Goal: Task Accomplishment & Management: Manage account settings

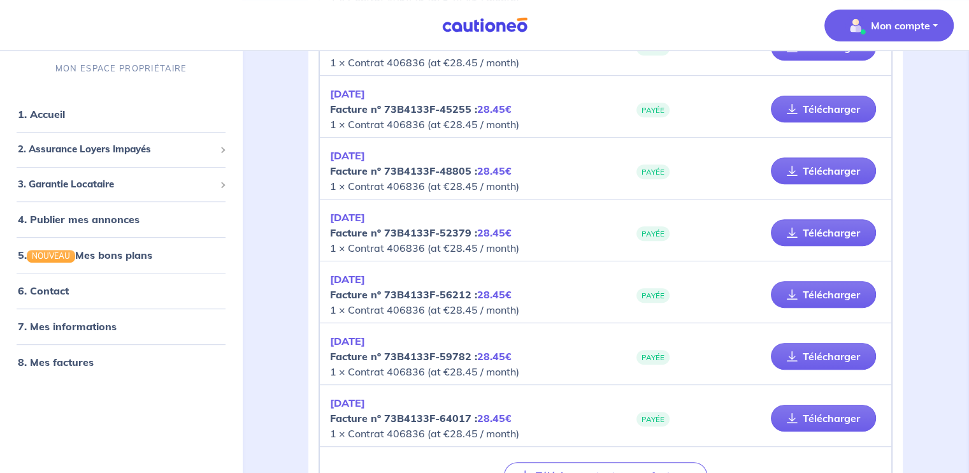
scroll to position [668, 0]
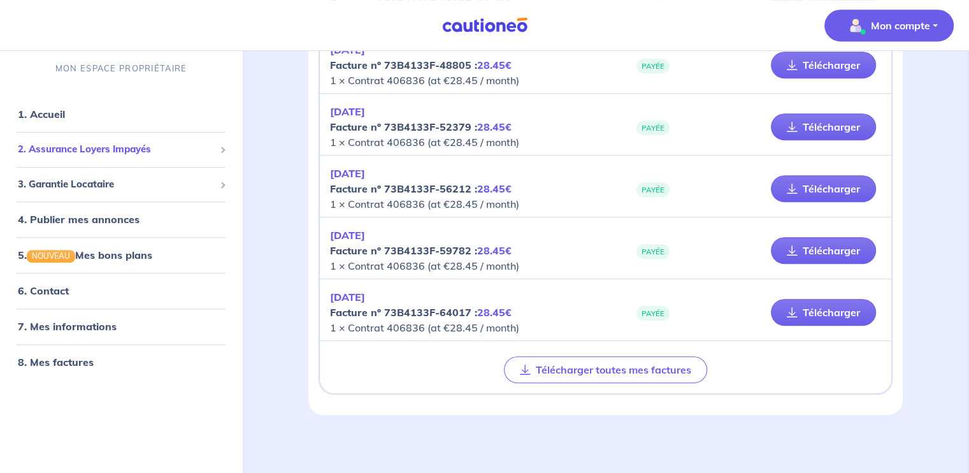
click at [92, 155] on span "2. Assurance Loyers Impayés" at bounding box center [116, 149] width 197 height 15
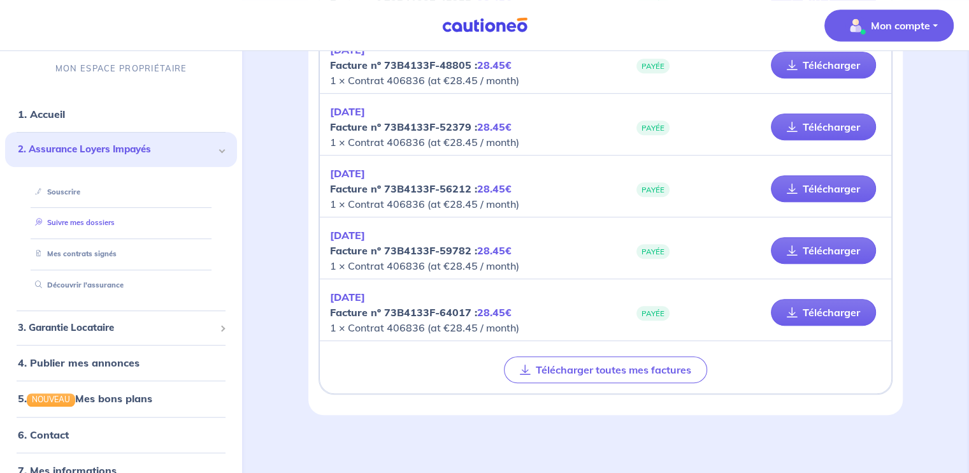
click at [62, 227] on link "Suivre mes dossiers" at bounding box center [72, 222] width 85 height 9
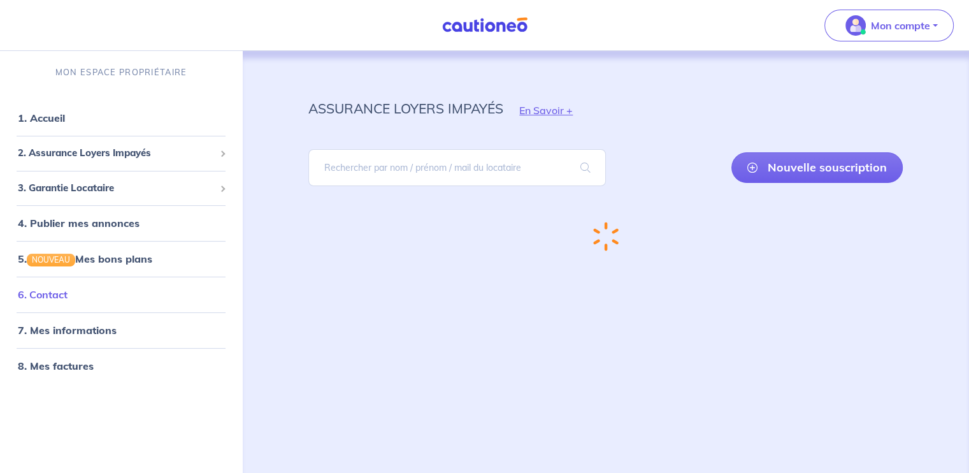
click at [60, 294] on link "6. Contact" at bounding box center [43, 294] width 50 height 13
click at [64, 336] on link "7. Mes informations" at bounding box center [65, 330] width 95 height 13
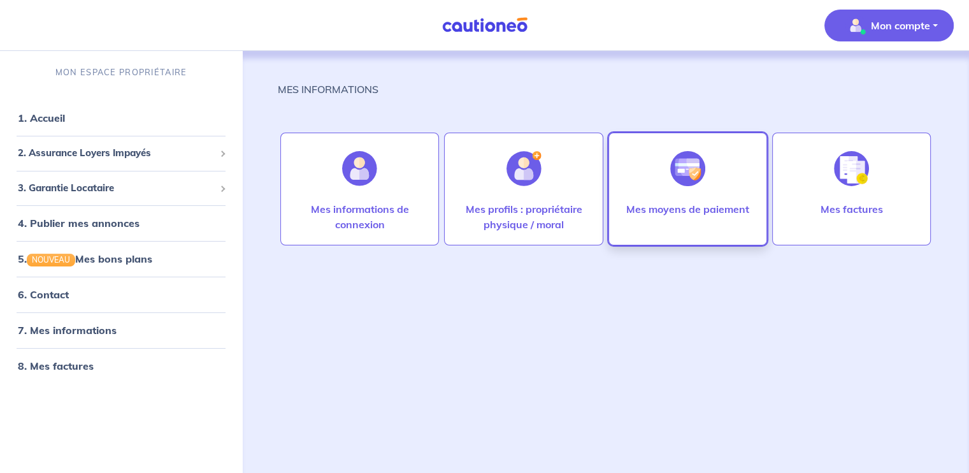
click at [674, 200] on div at bounding box center [687, 169] width 55 height 66
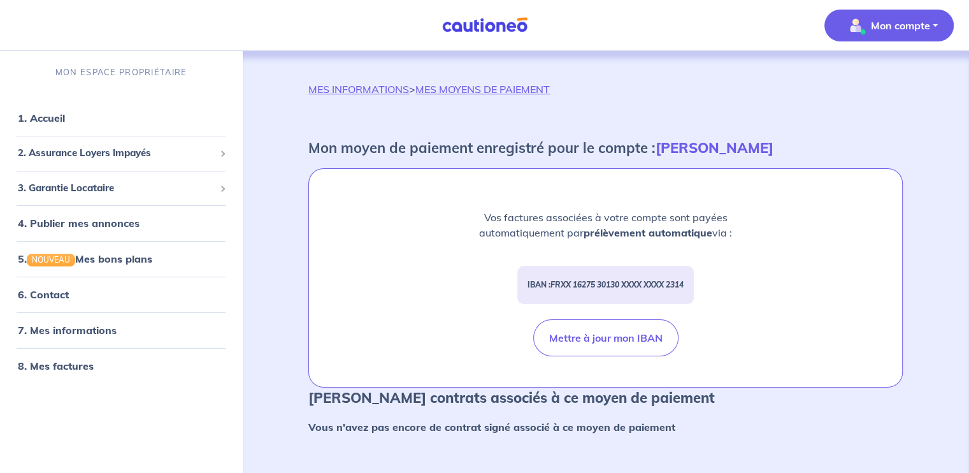
scroll to position [33, 0]
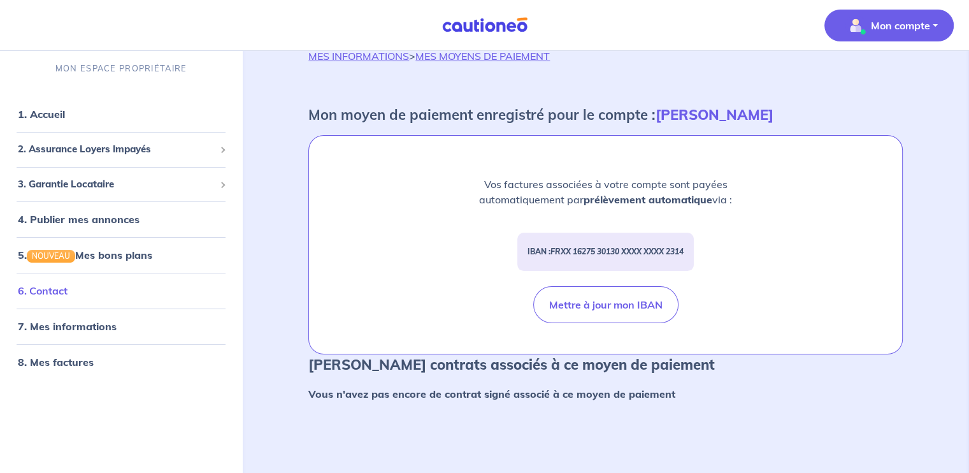
click at [55, 292] on link "6. Contact" at bounding box center [43, 291] width 50 height 13
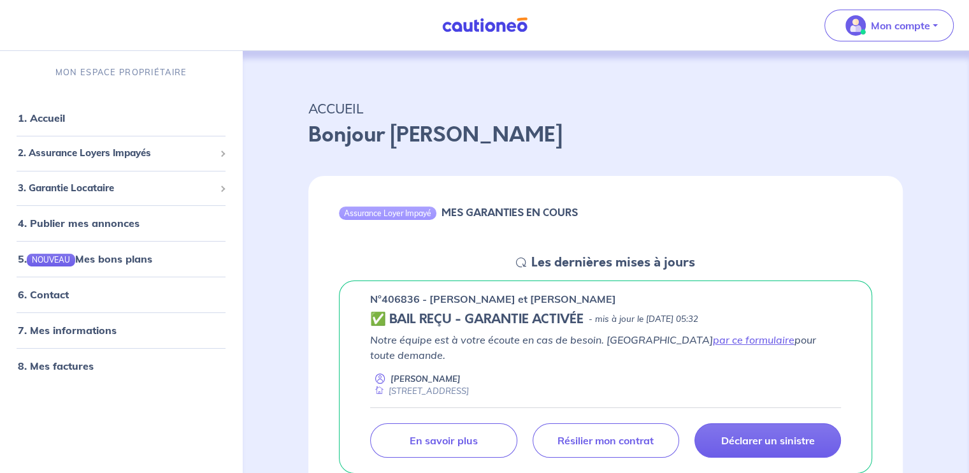
scroll to position [106, 0]
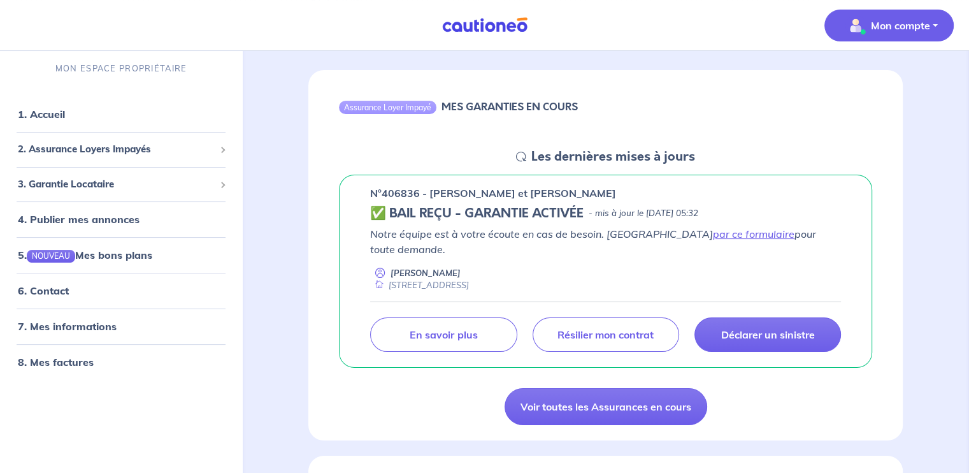
click at [893, 39] on button "Mon compte" at bounding box center [888, 26] width 129 height 32
click at [883, 101] on link "Me déconnecter" at bounding box center [876, 109] width 103 height 20
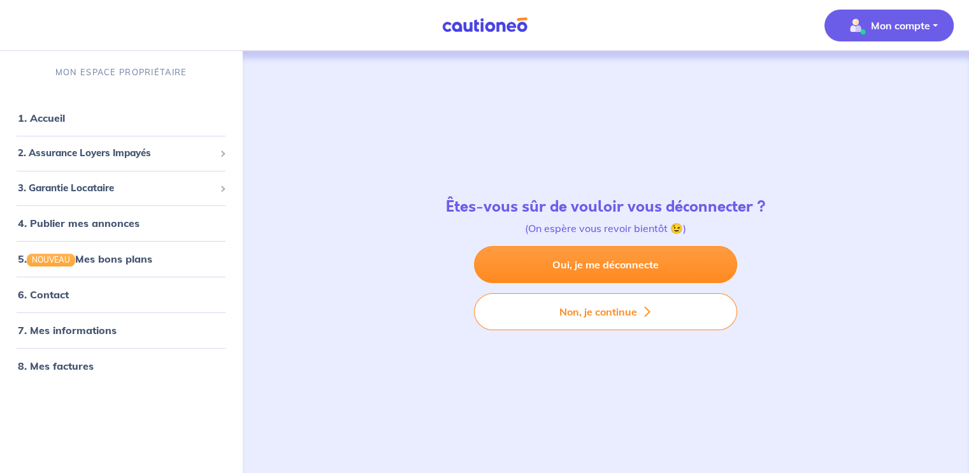
click at [891, 14] on button "Mon compte" at bounding box center [888, 26] width 129 height 32
click at [879, 73] on link "Mes informations" at bounding box center [876, 79] width 103 height 20
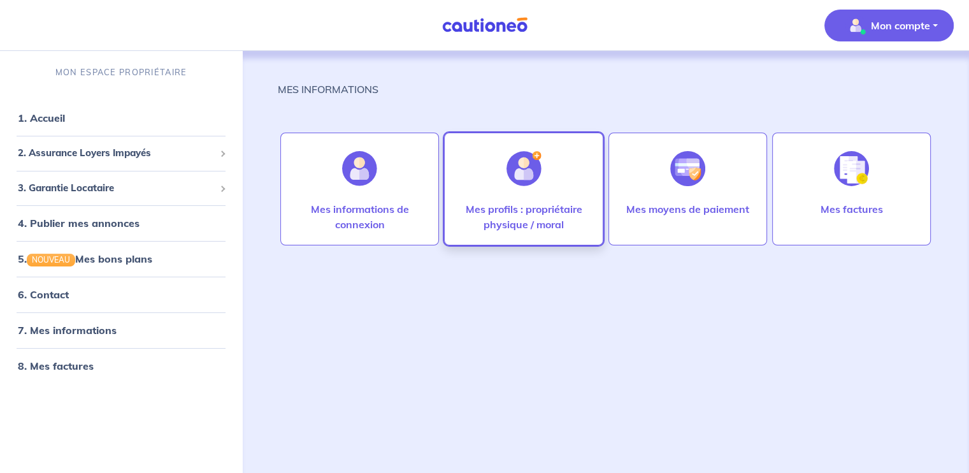
click at [520, 190] on div at bounding box center [523, 169] width 55 height 66
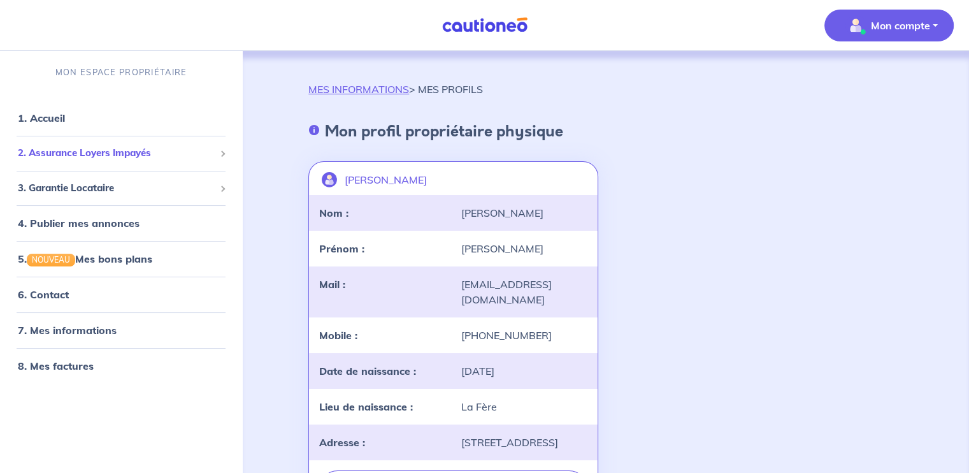
click at [69, 151] on span "2. Assurance Loyers Impayés" at bounding box center [116, 153] width 197 height 15
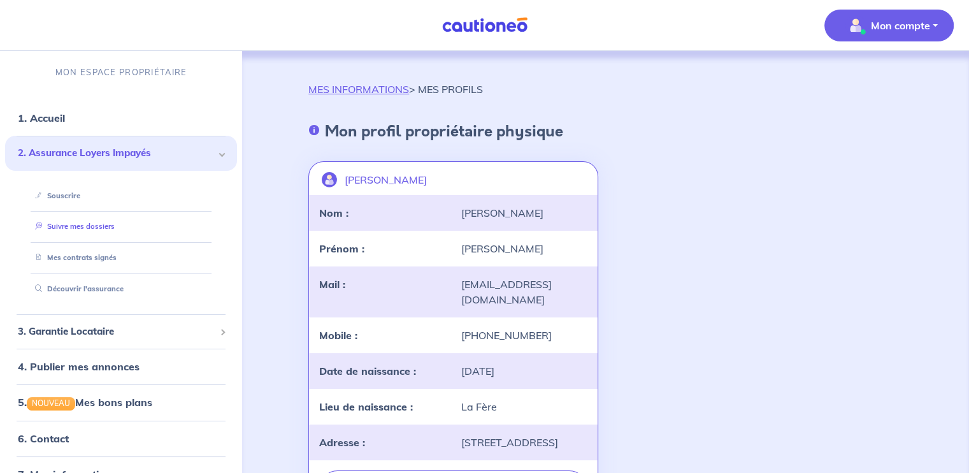
click at [110, 226] on link "Suivre mes dossiers" at bounding box center [72, 226] width 85 height 9
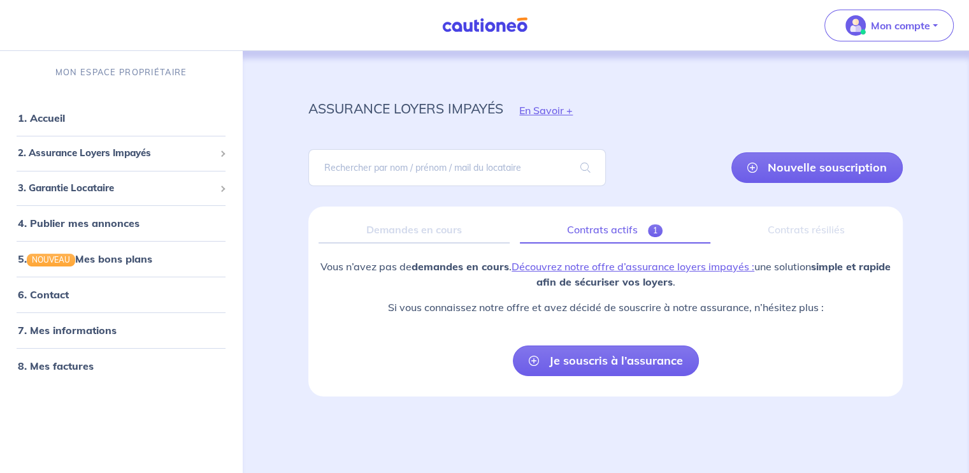
click at [603, 224] on link "Contrats actifs 1" at bounding box center [615, 230] width 190 height 27
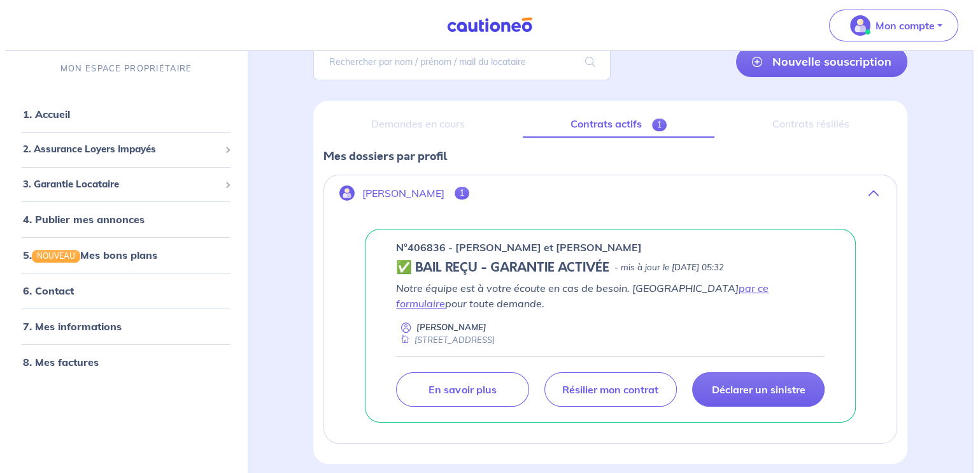
scroll to position [155, 0]
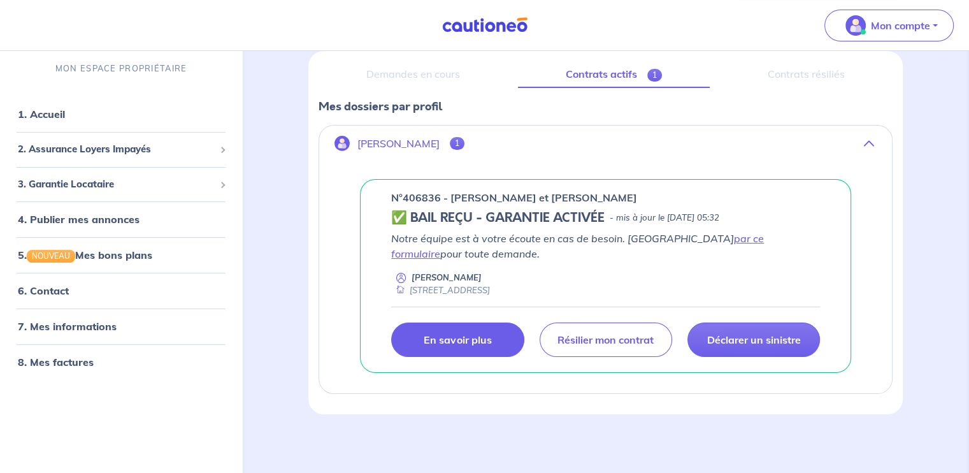
click at [473, 345] on link "En savoir plus" at bounding box center [457, 339] width 132 height 34
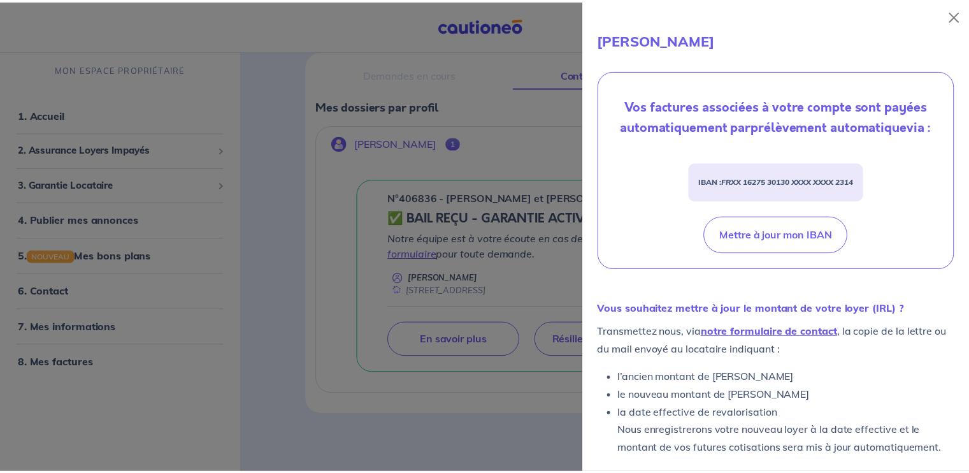
scroll to position [0, 0]
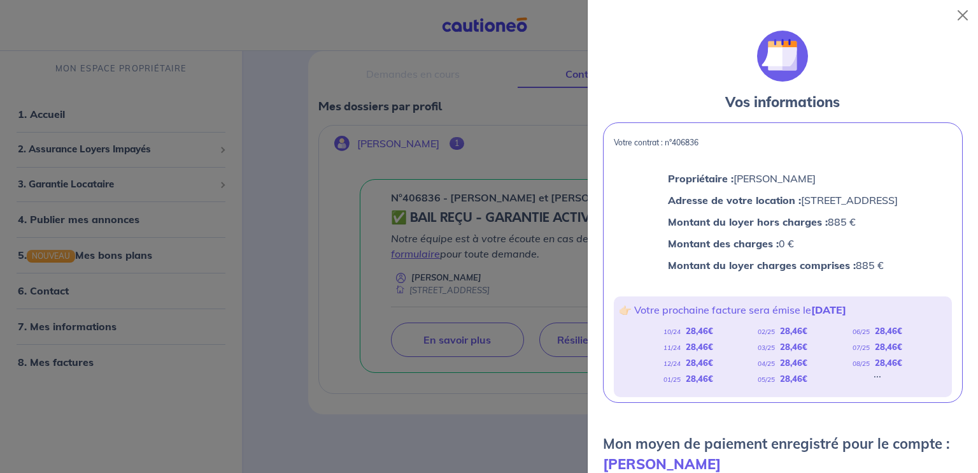
click at [502, 104] on div at bounding box center [489, 236] width 978 height 473
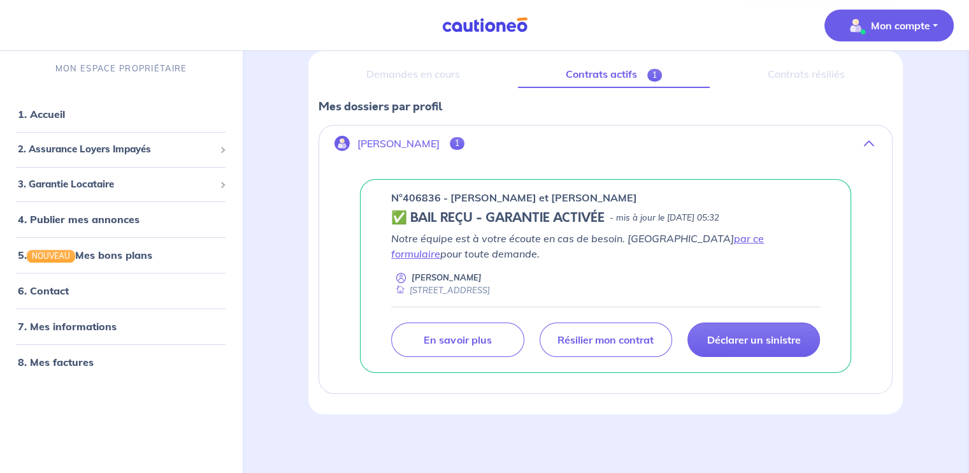
click at [874, 27] on p "Mon compte" at bounding box center [900, 25] width 59 height 15
click at [769, 78] on div "Contrats résiliés" at bounding box center [806, 74] width 173 height 27
click at [830, 76] on div "Contrats résiliés" at bounding box center [806, 74] width 173 height 27
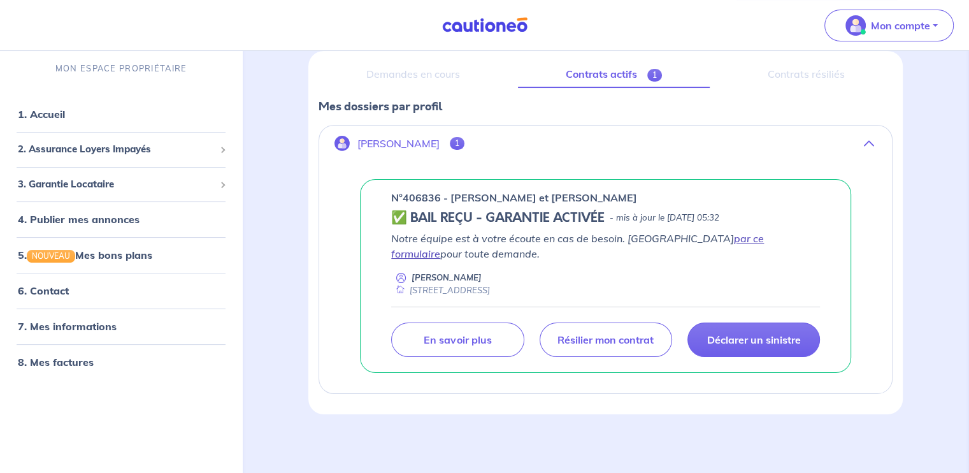
click at [691, 241] on link "par ce formulaire" at bounding box center [577, 246] width 373 height 28
click at [607, 73] on link "Contrats actifs 1" at bounding box center [614, 74] width 192 height 27
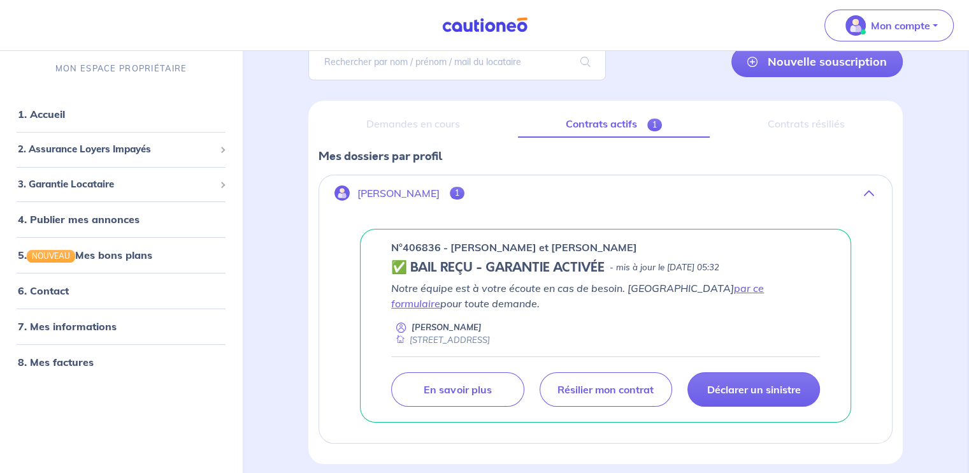
scroll to position [155, 0]
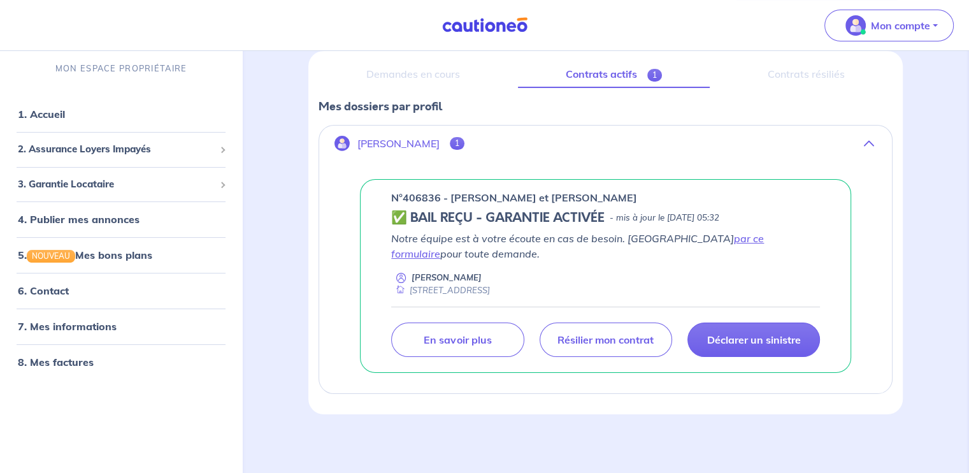
click at [916, 60] on div "assurance loyers impayés En Savoir + Nouvelle souscription Fermer Valider un lo…" at bounding box center [605, 170] width 655 height 488
